Goal: Use online tool/utility: Utilize a website feature to perform a specific function

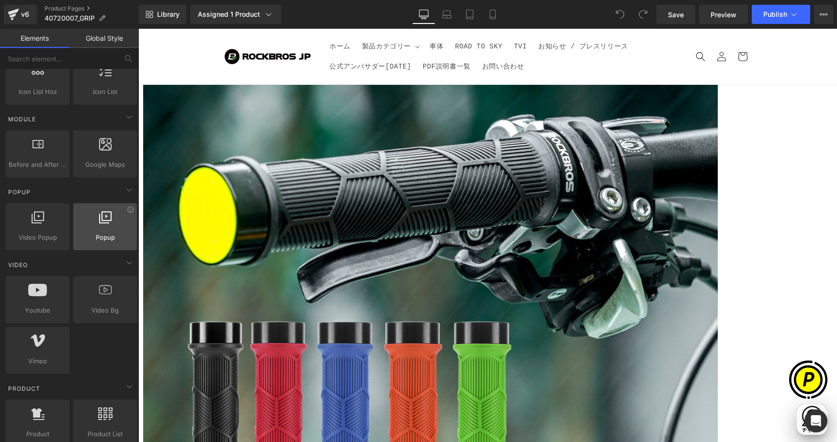
scroll to position [479, 0]
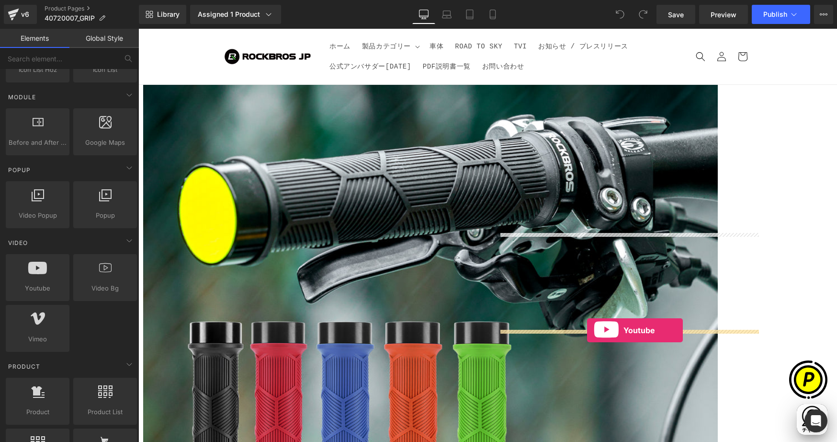
drag, startPoint x: 193, startPoint y: 298, endPoint x: 590, endPoint y: 327, distance: 398.1
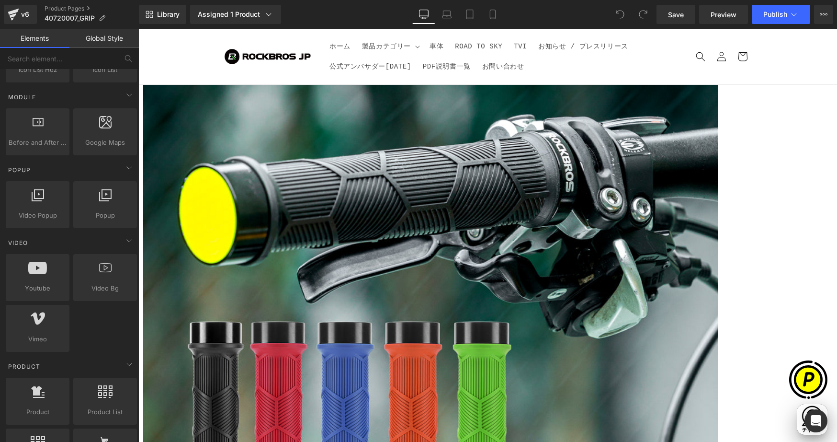
scroll to position [0, 374]
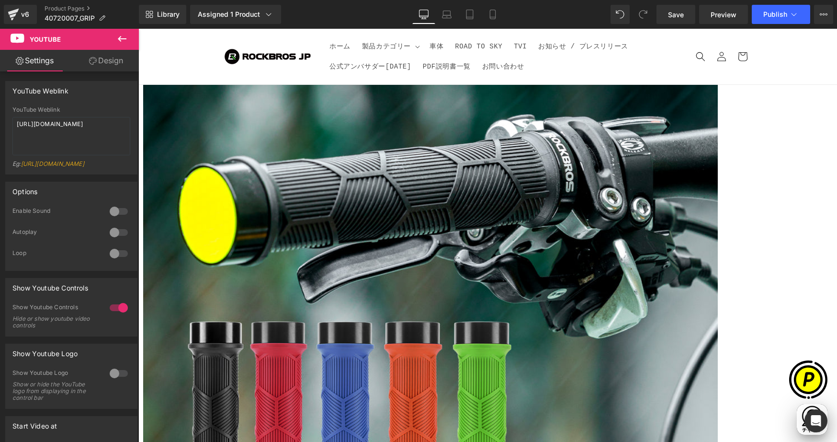
click at [138, 29] on span "Youtube" at bounding box center [138, 29] width 0 height 0
click at [113, 61] on link "Design" at bounding box center [105, 61] width 69 height 22
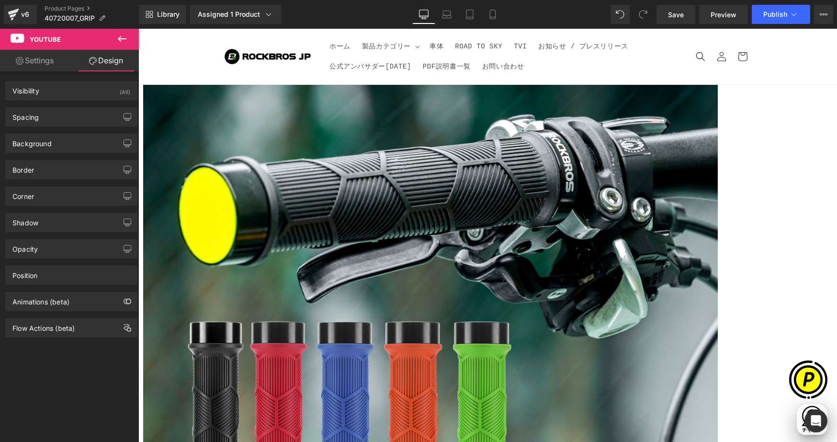
drag, startPoint x: 36, startPoint y: 119, endPoint x: 63, endPoint y: 141, distance: 35.0
click at [36, 119] on div "Spacing" at bounding box center [25, 114] width 26 height 13
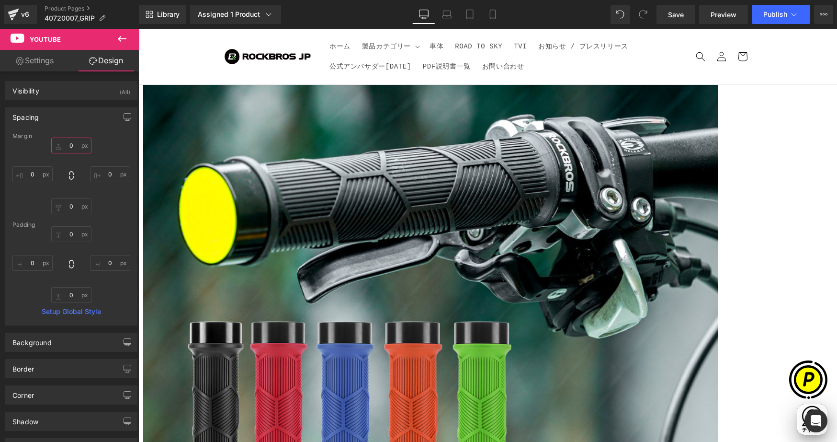
click at [69, 142] on input "0" at bounding box center [71, 145] width 40 height 16
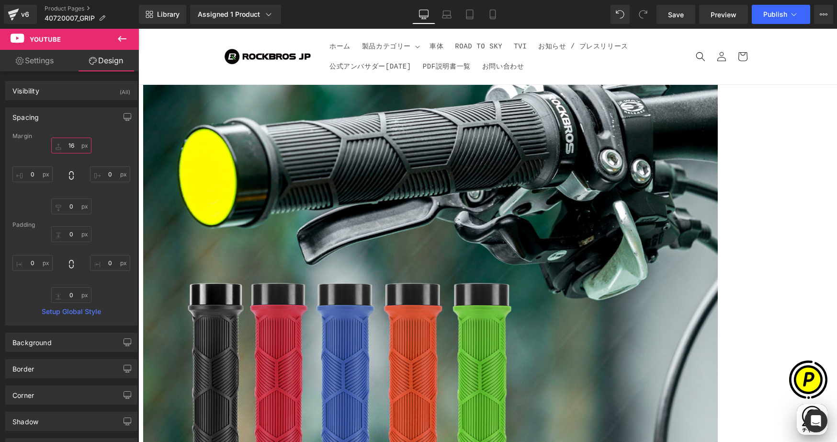
scroll to position [317, 0]
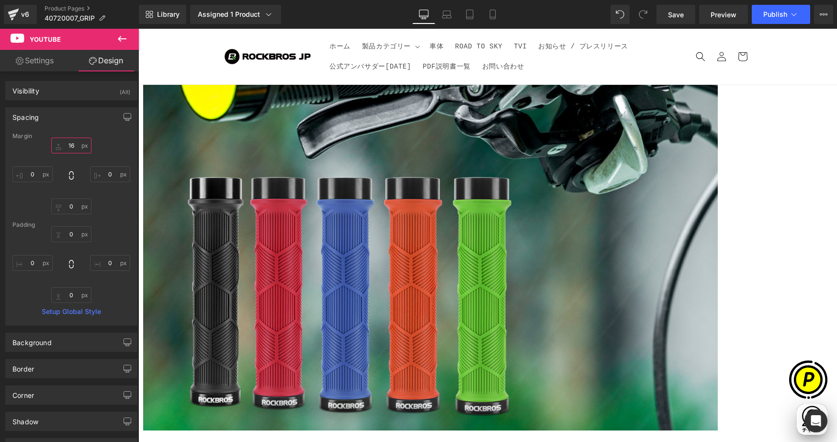
type input "16"
click at [138, 29] on span "Youtube" at bounding box center [138, 29] width 0 height 0
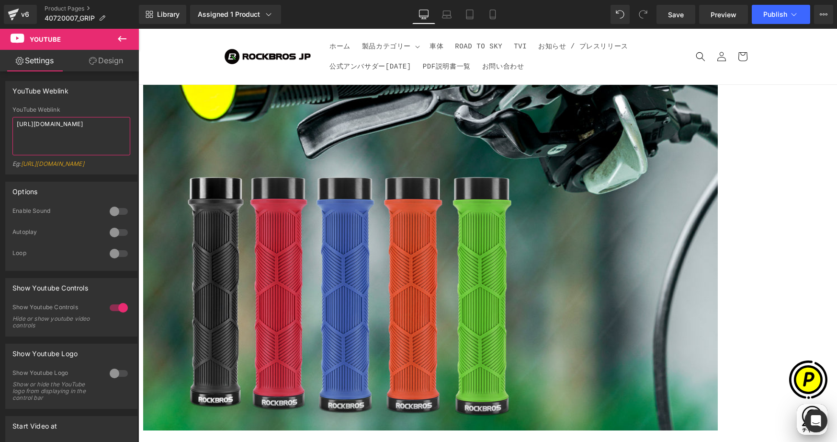
drag, startPoint x: 49, startPoint y: 135, endPoint x: -8, endPoint y: 113, distance: 60.5
click at [0, 113] on html "Youtube You are previewing how the will restyle your page. You can not edit Ele…" at bounding box center [418, 221] width 837 height 442
paste textarea "[DOMAIN_NAME][URL]"
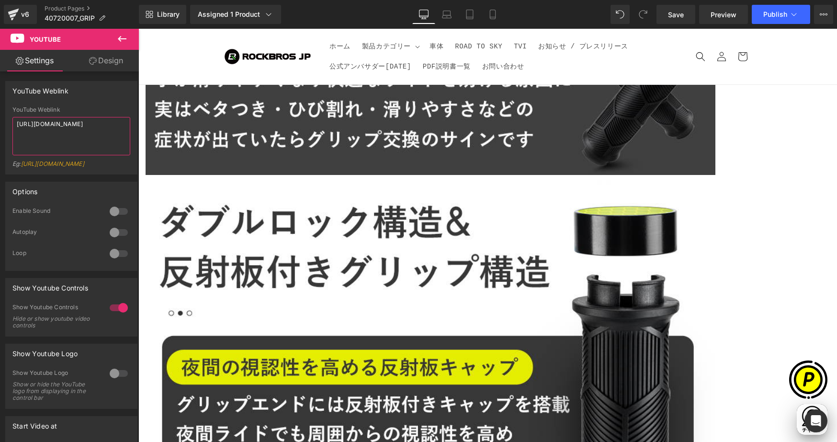
scroll to position [3306, 0]
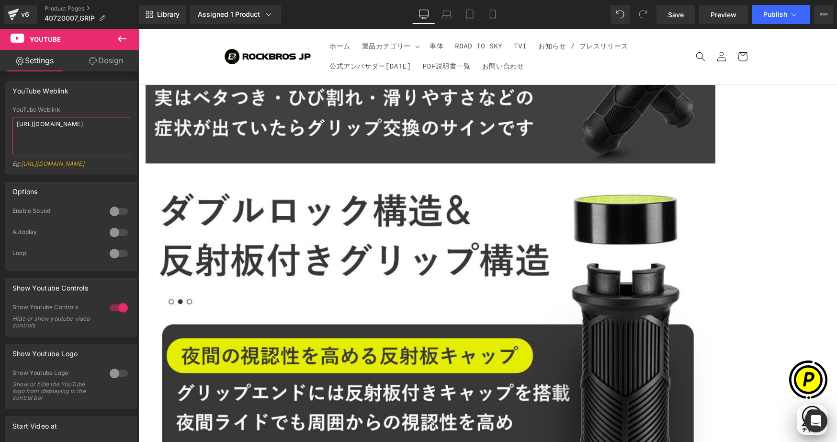
click at [116, 123] on textarea "[URL][DOMAIN_NAME]" at bounding box center [71, 136] width 118 height 38
type textarea "[URL][DOMAIN_NAME]"
click at [123, 38] on icon at bounding box center [121, 38] width 11 height 11
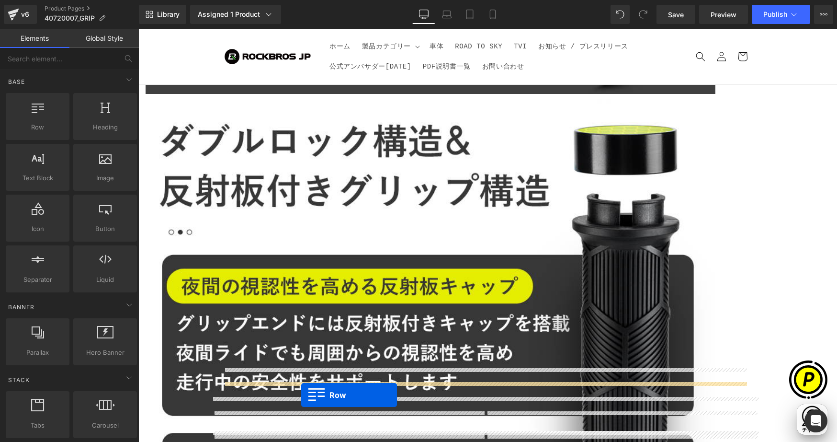
scroll to position [3392, 0]
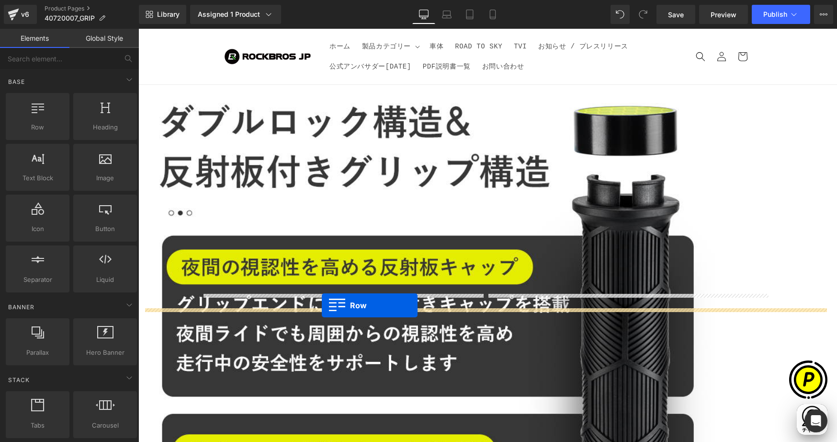
drag, startPoint x: 190, startPoint y: 155, endPoint x: 321, endPoint y: 303, distance: 198.5
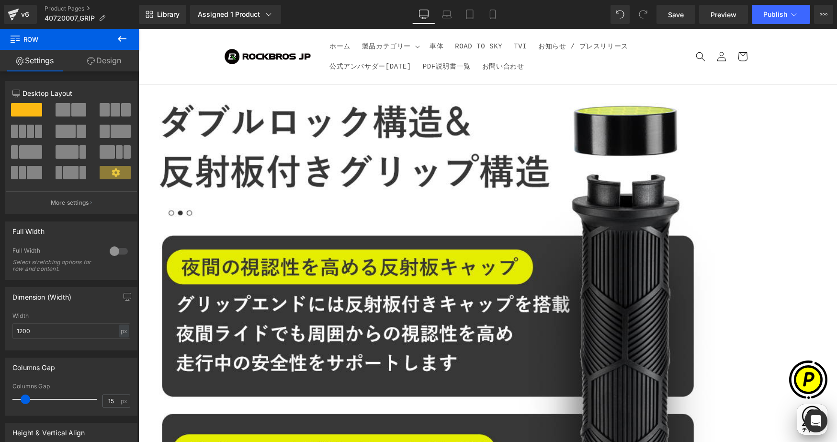
scroll to position [0, 0]
click at [117, 40] on icon at bounding box center [121, 38] width 11 height 11
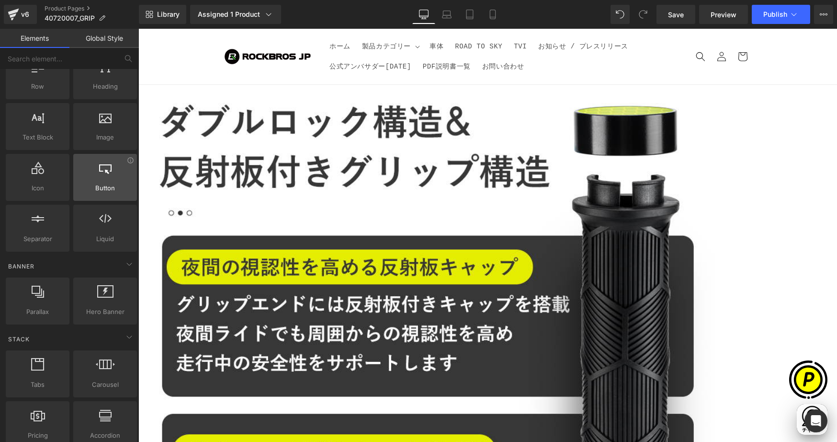
scroll to position [454, 0]
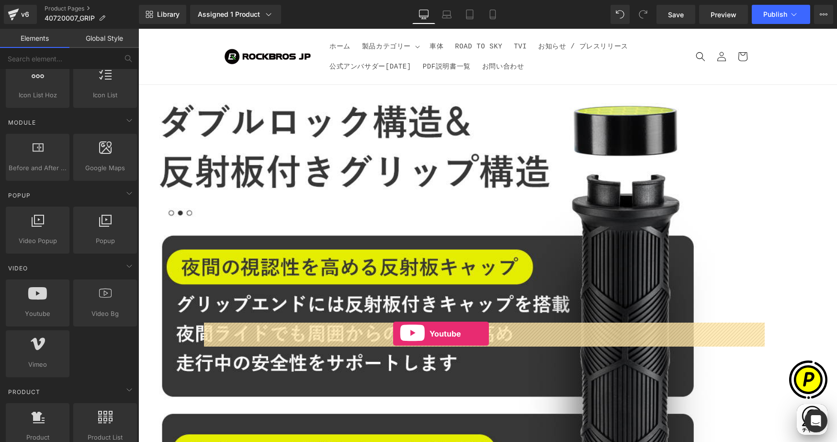
drag, startPoint x: 238, startPoint y: 333, endPoint x: 393, endPoint y: 334, distance: 155.2
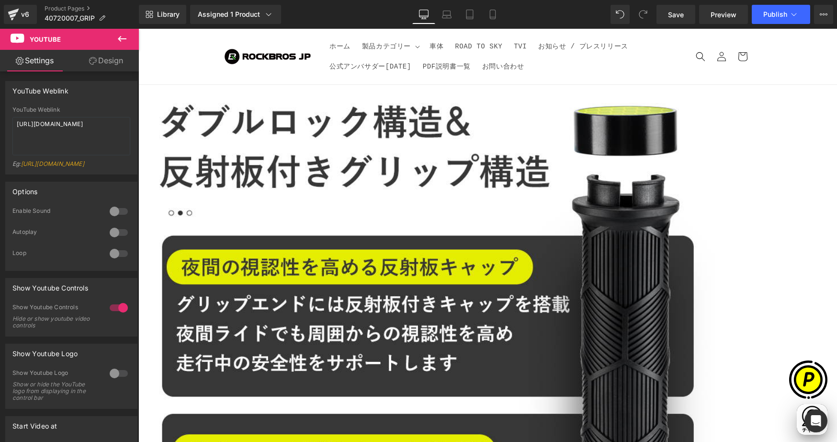
click at [138, 29] on span "Row" at bounding box center [138, 29] width 0 height 0
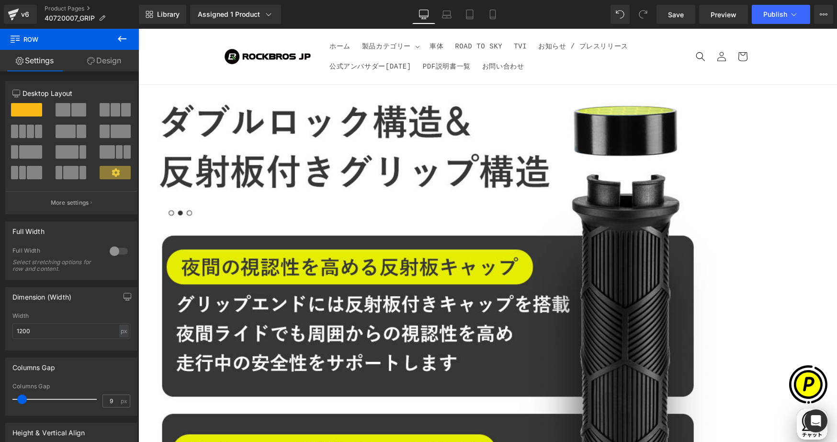
type input "10"
drag, startPoint x: 25, startPoint y: 399, endPoint x: 66, endPoint y: 355, distance: 60.3
click at [23, 399] on span at bounding box center [23, 399] width 10 height 10
click at [138, 29] on span "Youtube" at bounding box center [138, 29] width 0 height 0
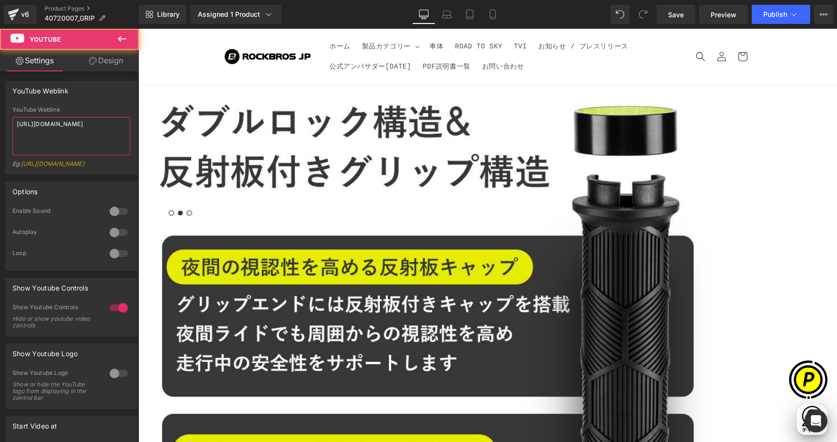
drag, startPoint x: 80, startPoint y: 139, endPoint x: -9, endPoint y: 99, distance: 98.4
click at [0, 99] on html "Youtube You are previewing how the will restyle your page. You can not edit Ele…" at bounding box center [418, 221] width 837 height 442
paste textarea "[DOMAIN_NAME][URL]"
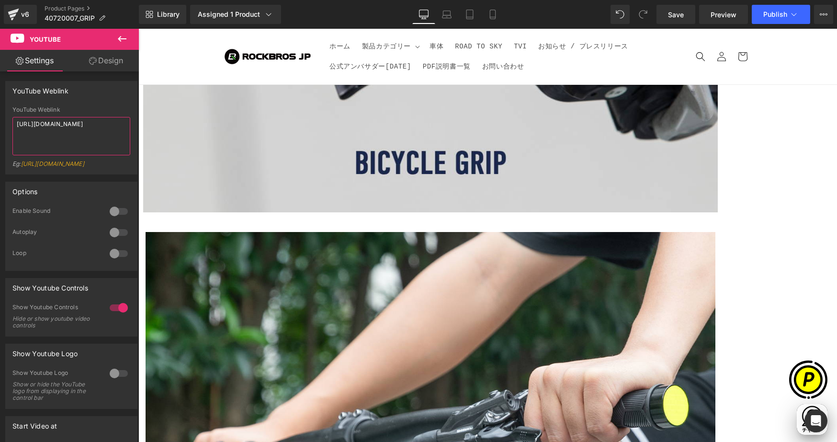
scroll to position [1990, 0]
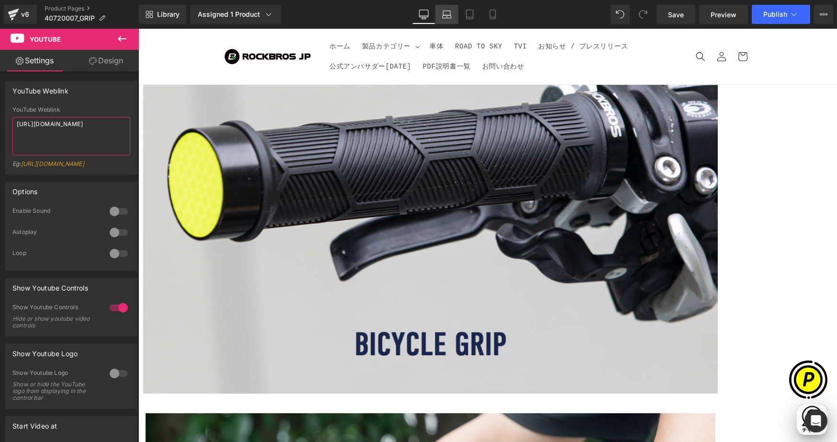
type textarea "[URL][DOMAIN_NAME]"
drag, startPoint x: 451, startPoint y: 15, endPoint x: 466, endPoint y: 18, distance: 15.6
click at [452, 15] on icon at bounding box center [447, 15] width 10 height 10
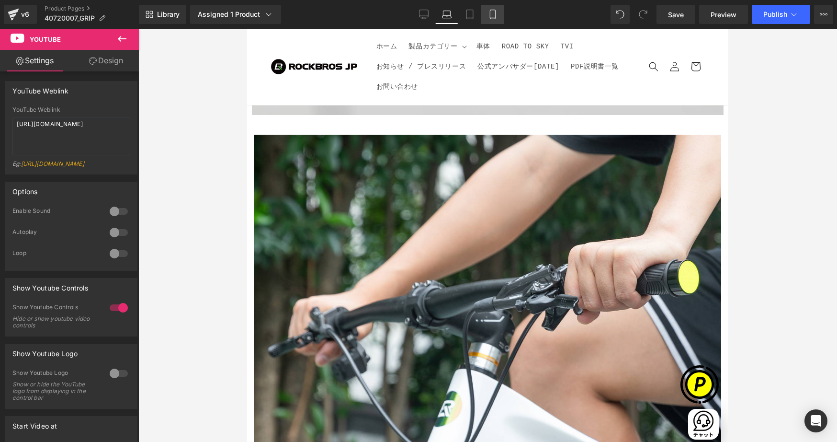
scroll to position [0, 147]
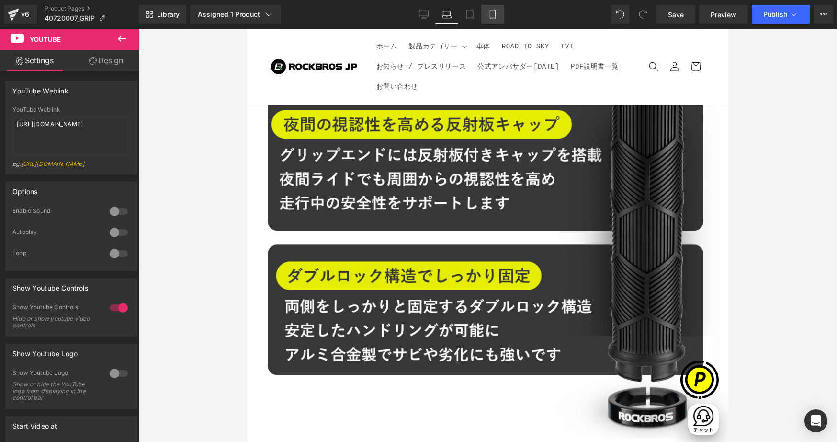
drag, startPoint x: 491, startPoint y: 15, endPoint x: 500, endPoint y: 22, distance: 10.9
click at [491, 15] on icon at bounding box center [493, 15] width 10 height 10
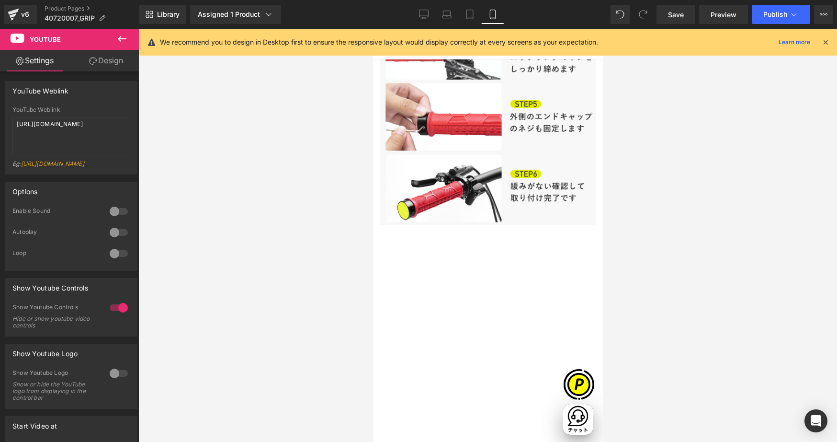
scroll to position [3418, 0]
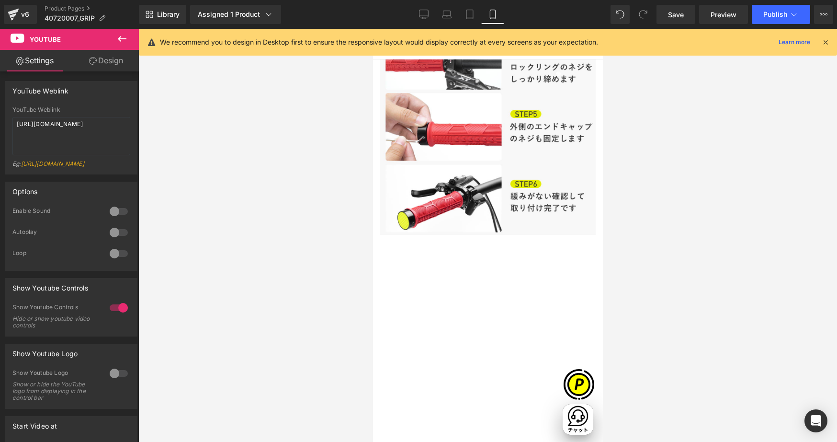
click at [826, 43] on icon at bounding box center [825, 42] width 9 height 9
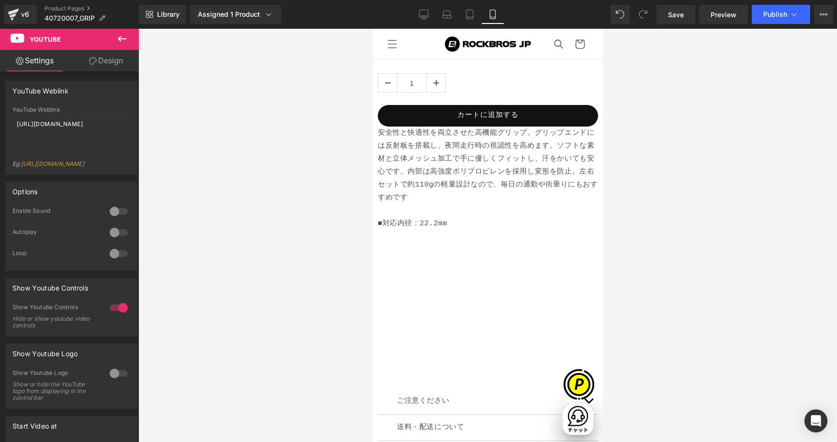
scroll to position [588, 0]
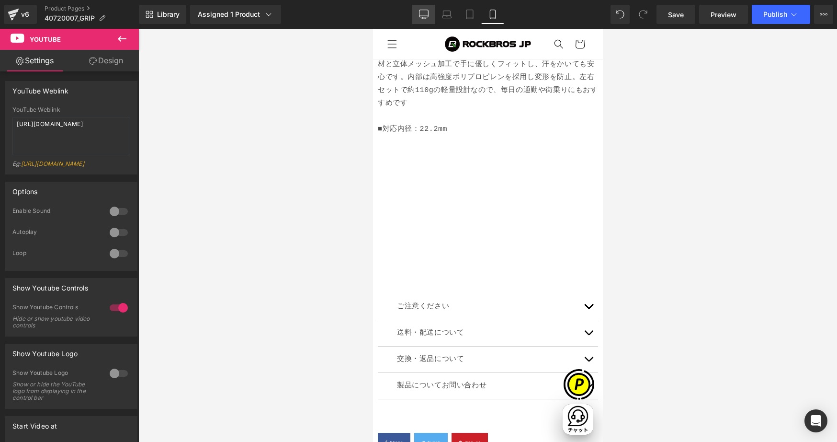
drag, startPoint x: 420, startPoint y: 16, endPoint x: 487, endPoint y: 0, distance: 68.4
click at [420, 16] on icon at bounding box center [424, 15] width 10 height 10
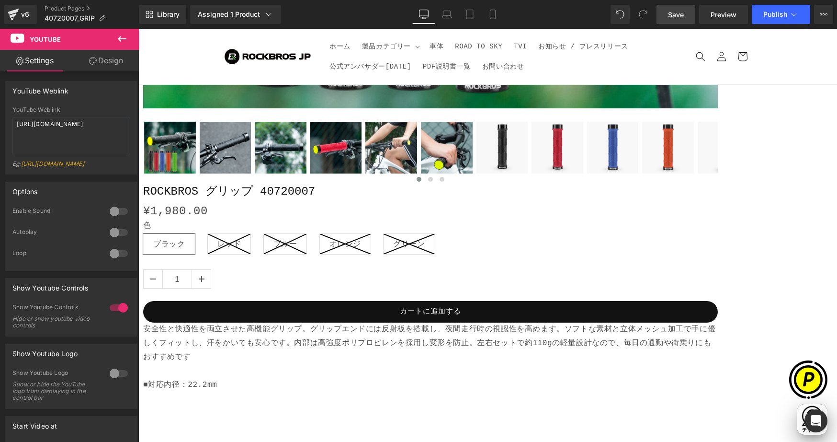
scroll to position [0, 0]
click at [671, 13] on span "Save" at bounding box center [676, 15] width 16 height 10
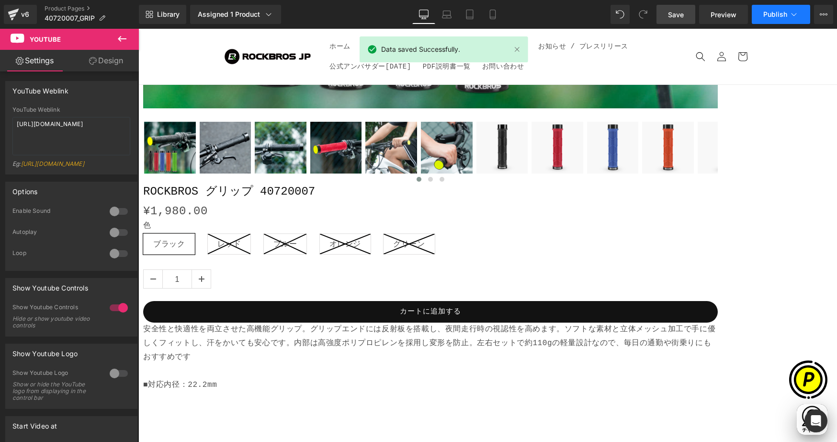
click at [786, 16] on span "Publish" at bounding box center [775, 15] width 24 height 8
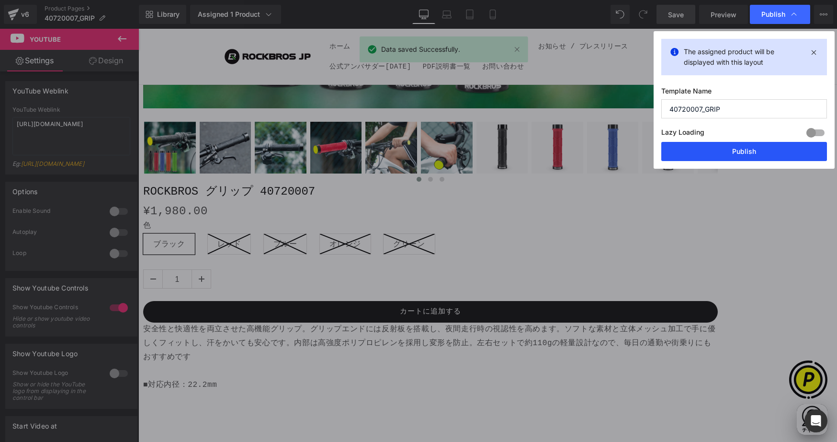
drag, startPoint x: 745, startPoint y: 154, endPoint x: 643, endPoint y: 126, distance: 106.3
click at [745, 154] on button "Publish" at bounding box center [744, 151] width 166 height 19
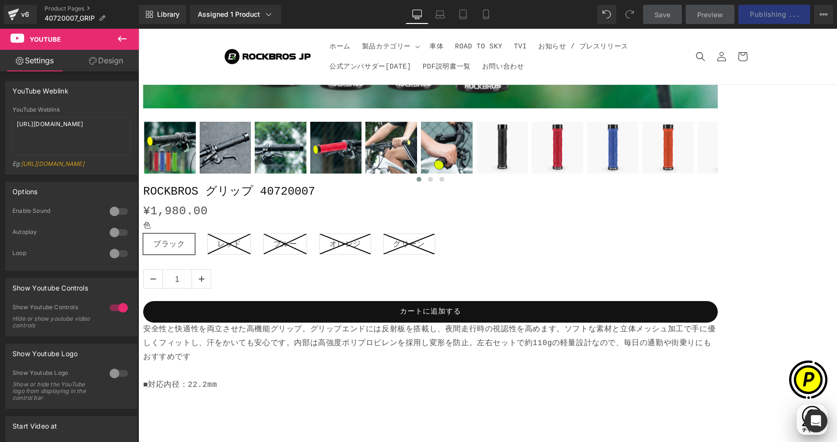
scroll to position [0, 374]
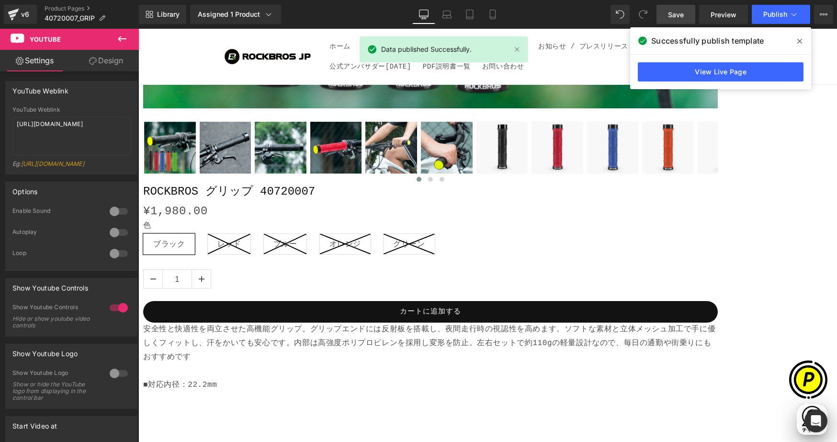
click at [800, 41] on icon at bounding box center [799, 41] width 5 height 5
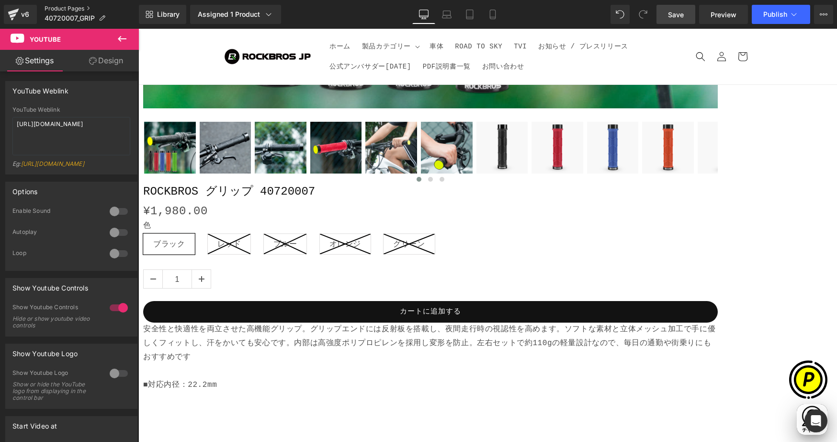
click at [63, 5] on link "Product Pages" at bounding box center [92, 9] width 94 height 8
